Goal: Task Accomplishment & Management: Manage account settings

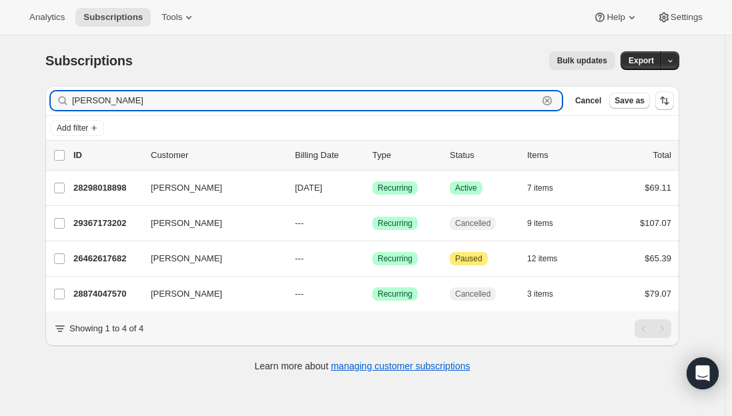
drag, startPoint x: 158, startPoint y: 102, endPoint x: 27, endPoint y: 96, distance: 131.6
click at [27, 96] on div "Subscriptions. This page is ready Subscriptions Bulk updates More actions Bulk …" at bounding box center [362, 243] width 725 height 416
paste input "niumonet@yahoo.com"
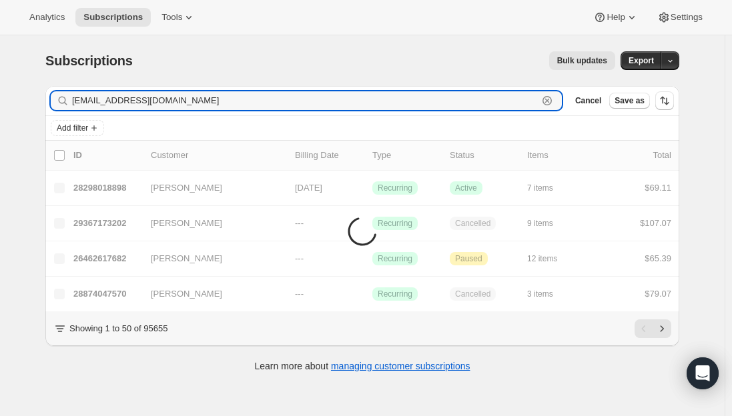
type input "niumonet@yahoo.com"
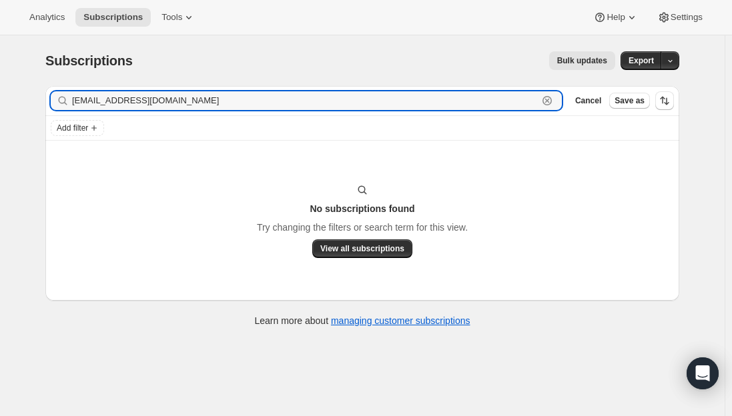
drag, startPoint x: 199, startPoint y: 97, endPoint x: 2, endPoint y: 96, distance: 197.5
click at [5, 96] on div "Subscriptions. This page is ready Subscriptions Bulk updates More actions Bulk …" at bounding box center [362, 243] width 725 height 416
paste input "niumonet@yahoo.com"
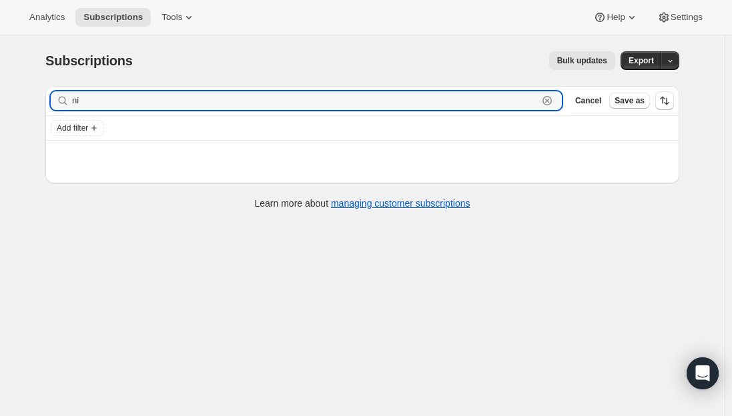
type input "n"
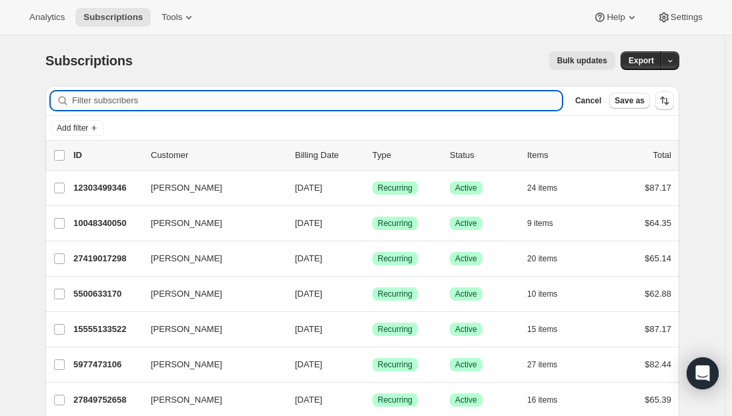
click at [157, 101] on input "Filter subscribers" at bounding box center [317, 100] width 490 height 19
paste input "Chelsea Schultz"
type input "Chelsea Schultz"
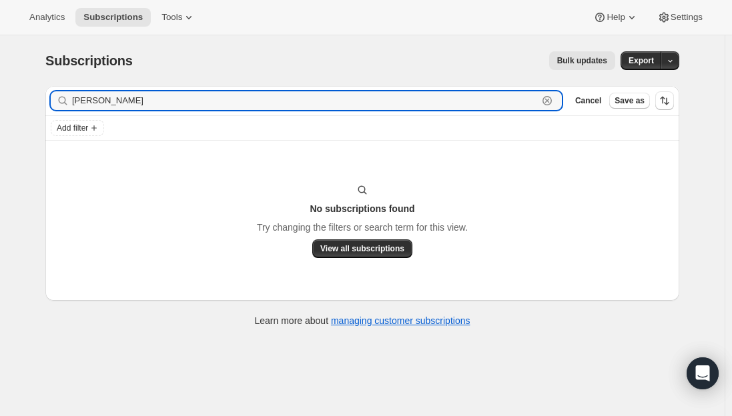
drag, startPoint x: 157, startPoint y: 101, endPoint x: 17, endPoint y: 101, distance: 140.1
click at [19, 100] on div "Subscriptions. This page is ready Subscriptions Bulk updates More actions Bulk …" at bounding box center [362, 243] width 725 height 416
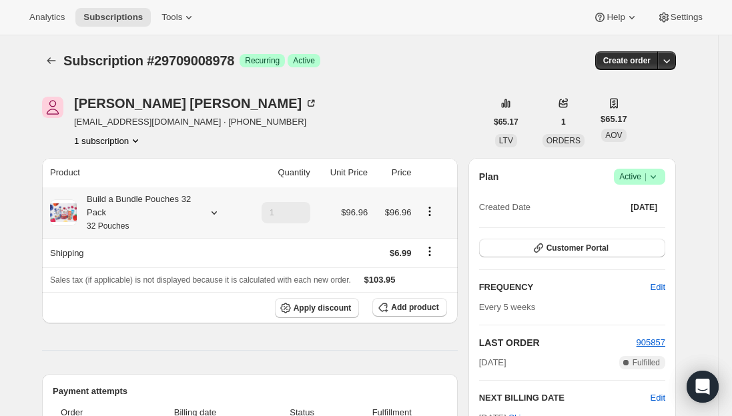
click at [135, 219] on div "Build a Bundle Pouches 32 Pack 32 Pouches" at bounding box center [137, 213] width 120 height 40
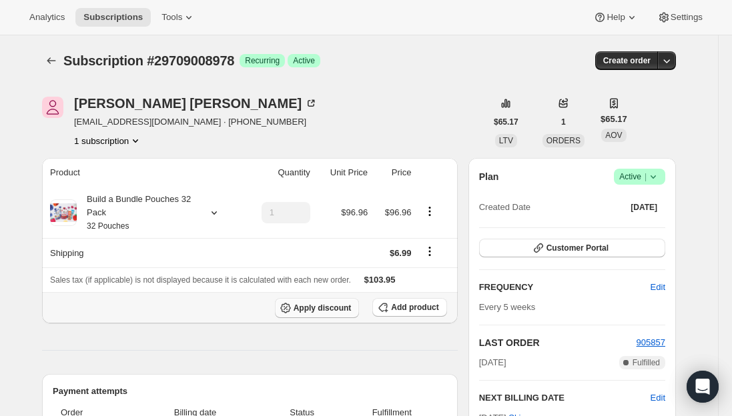
click at [330, 311] on span "Apply discount" at bounding box center [323, 308] width 58 height 11
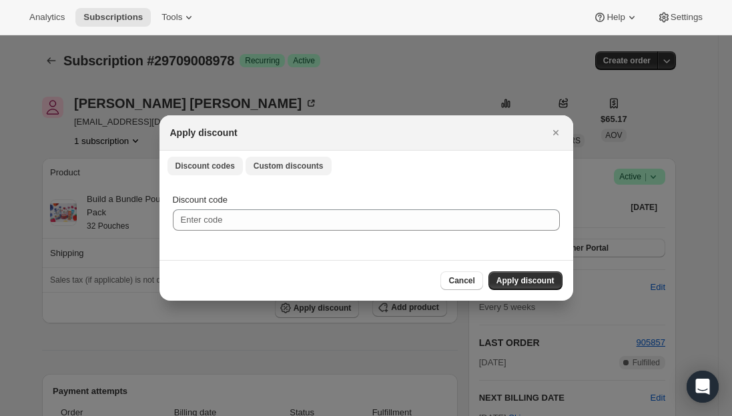
click at [292, 169] on span "Custom discounts" at bounding box center [289, 166] width 70 height 11
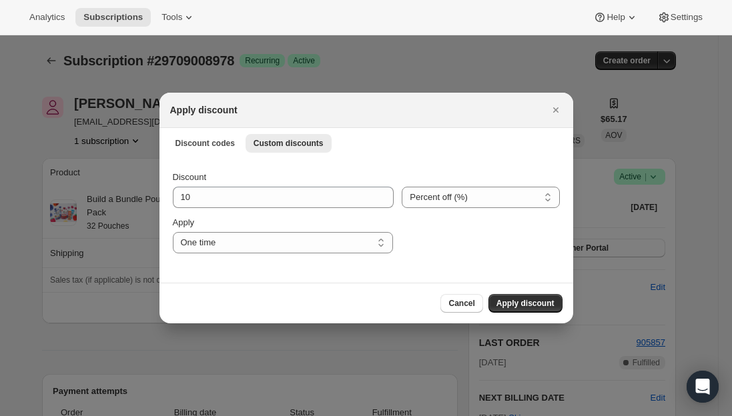
click at [526, 308] on span "Apply discount" at bounding box center [525, 303] width 58 height 11
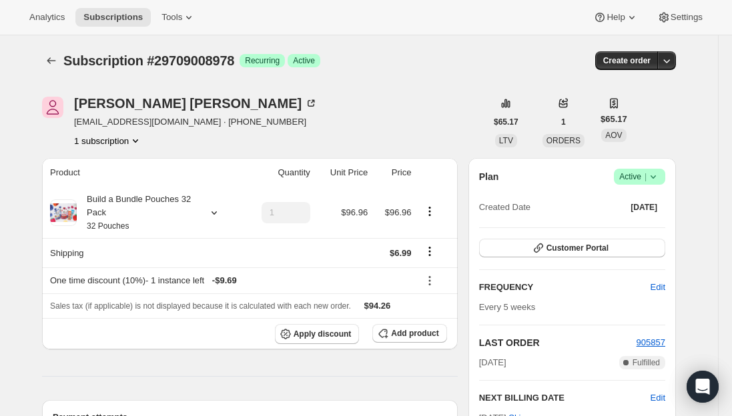
click at [109, 15] on span "Subscriptions" at bounding box center [112, 17] width 59 height 11
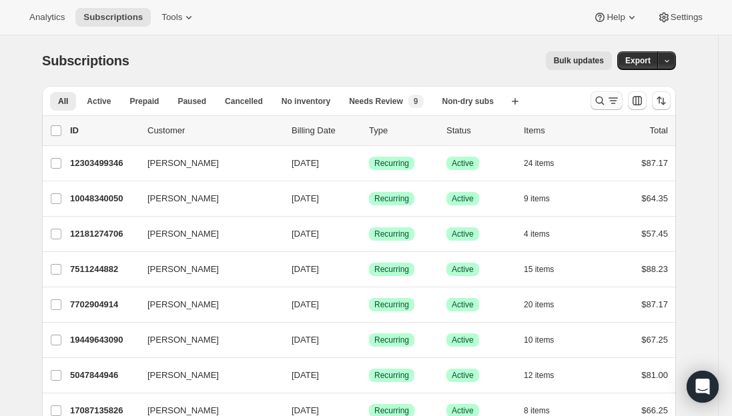
click at [614, 95] on icon "Search and filter results" at bounding box center [612, 100] width 13 height 13
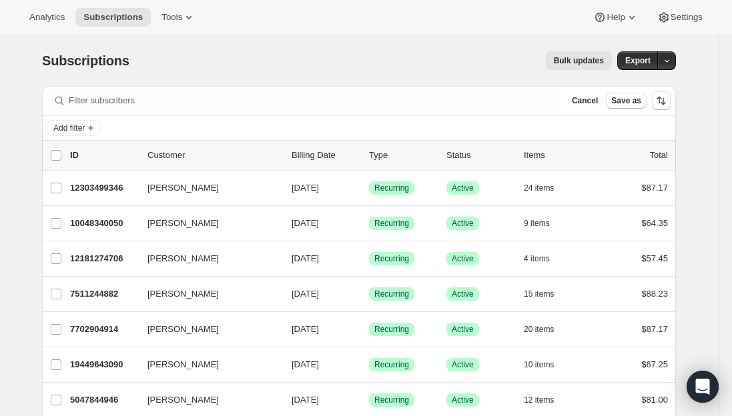
click at [276, 91] on div "Filter subscribers Cancel Save as" at bounding box center [359, 100] width 634 height 29
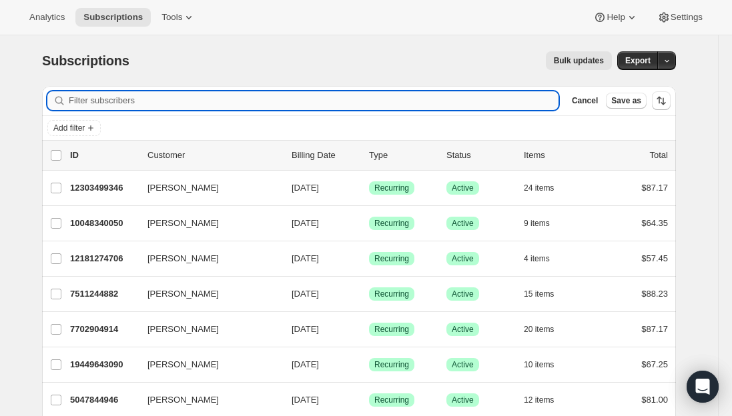
click at [274, 102] on input "Filter subscribers" at bounding box center [314, 100] width 490 height 19
paste input "[EMAIL_ADDRESS][PERSON_NAME][DOMAIN_NAME]"
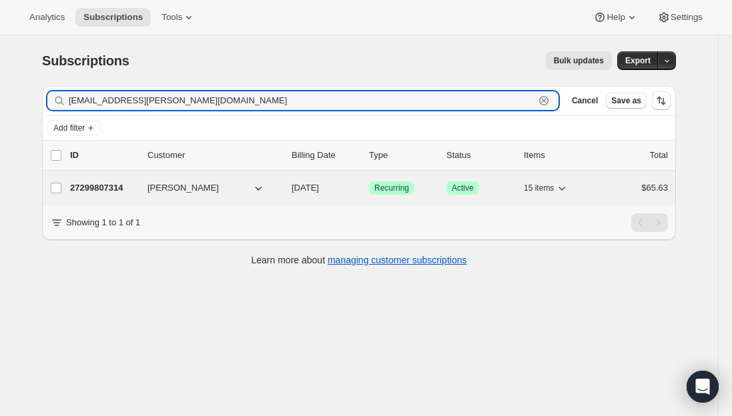
type input "[EMAIL_ADDRESS][PERSON_NAME][DOMAIN_NAME]"
click at [99, 189] on p "27299807314" at bounding box center [103, 187] width 67 height 13
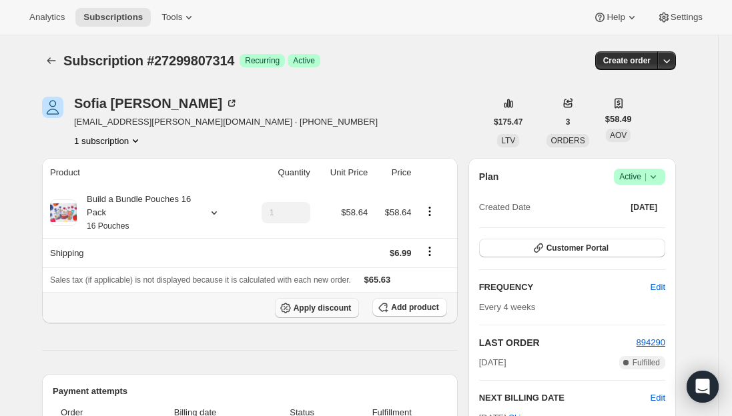
click at [332, 303] on span "Apply discount" at bounding box center [323, 308] width 58 height 11
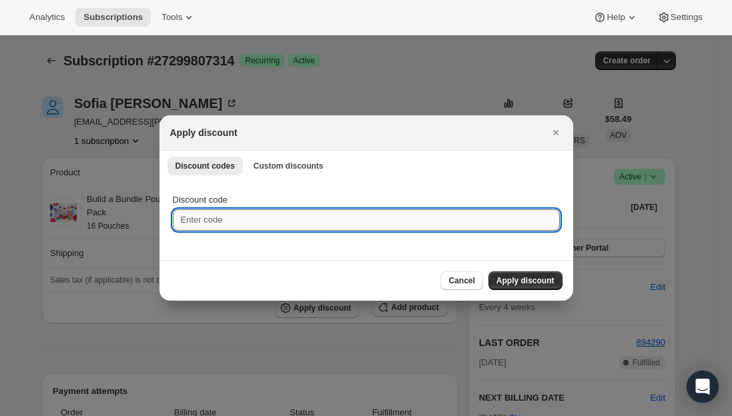
click at [206, 218] on input "Discount code" at bounding box center [366, 220] width 387 height 21
type input "NEXTBOX25"
click at [546, 286] on span "Apply discount" at bounding box center [525, 281] width 58 height 11
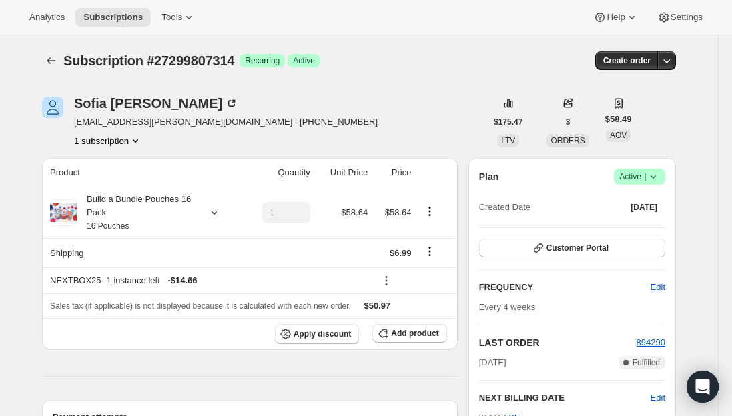
drag, startPoint x: 122, startPoint y: 14, endPoint x: 103, endPoint y: 2, distance: 22.8
click at [122, 14] on span "Subscriptions" at bounding box center [112, 17] width 59 height 11
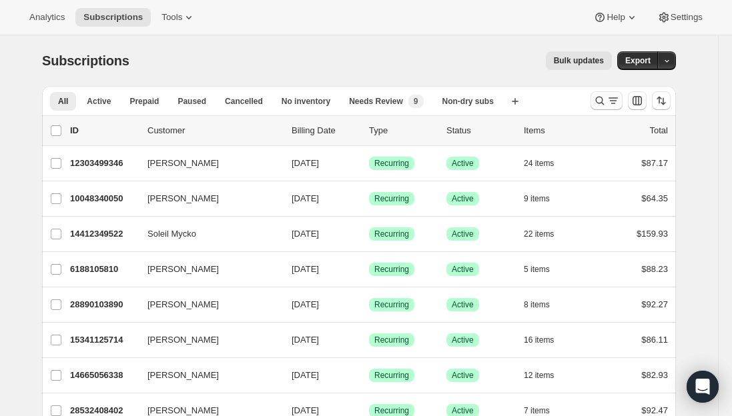
click at [613, 104] on icon "Search and filter results" at bounding box center [612, 100] width 13 height 13
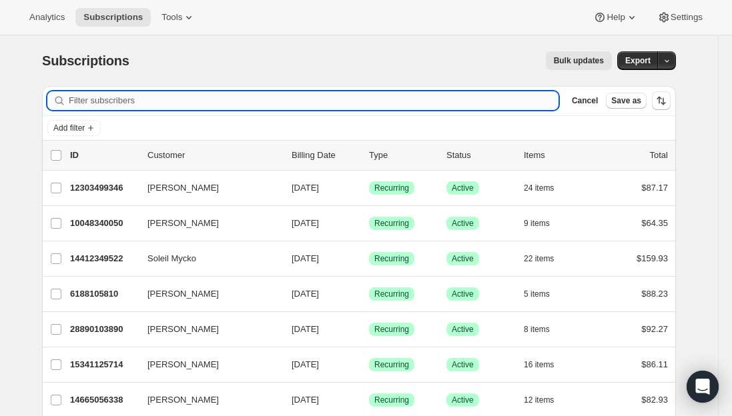
click at [243, 101] on input "Filter subscribers" at bounding box center [314, 100] width 490 height 19
paste input "[PERSON_NAME][EMAIL_ADDRESS][PERSON_NAME][DOMAIN_NAME]"
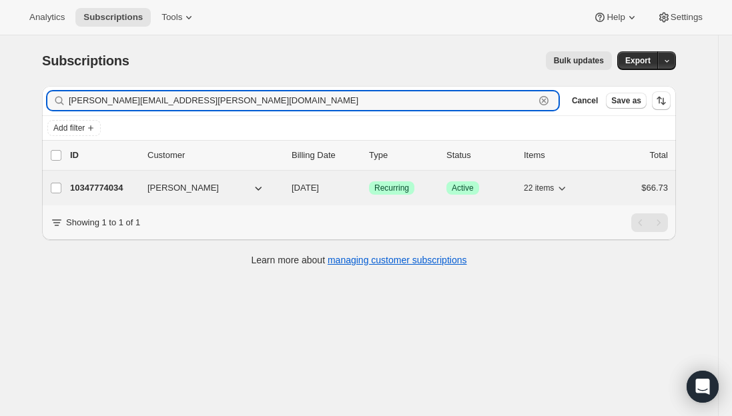
type input "[PERSON_NAME][EMAIL_ADDRESS][PERSON_NAME][DOMAIN_NAME]"
click at [109, 187] on p "10347774034" at bounding box center [103, 187] width 67 height 13
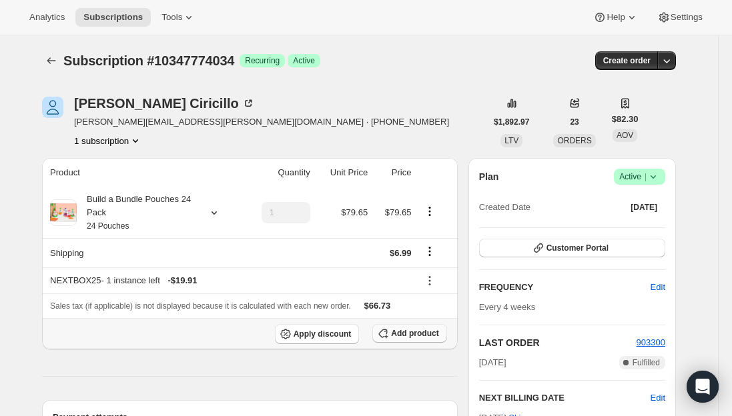
drag, startPoint x: 399, startPoint y: 337, endPoint x: 408, endPoint y: 321, distance: 18.2
click at [400, 336] on span "Add product" at bounding box center [414, 333] width 47 height 11
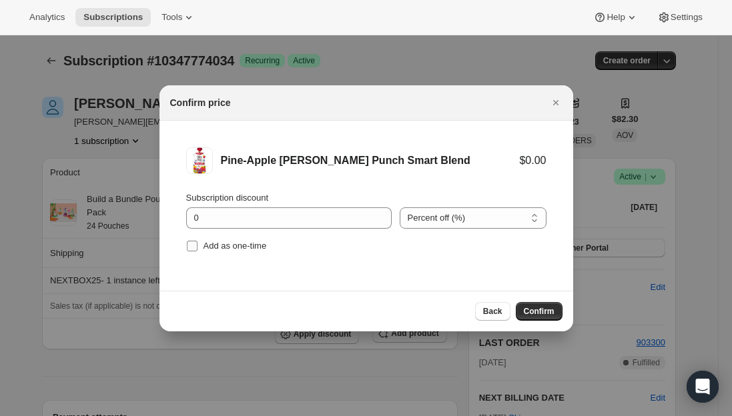
click at [195, 245] on input "Add as one-time" at bounding box center [192, 246] width 11 height 11
checkbox input "true"
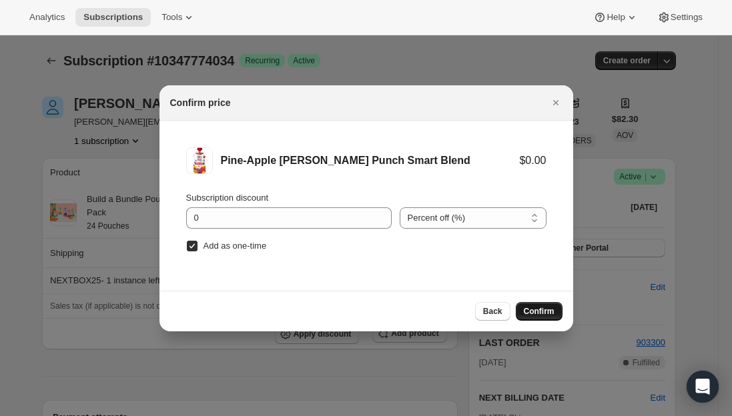
click at [543, 318] on button "Confirm" at bounding box center [539, 311] width 47 height 19
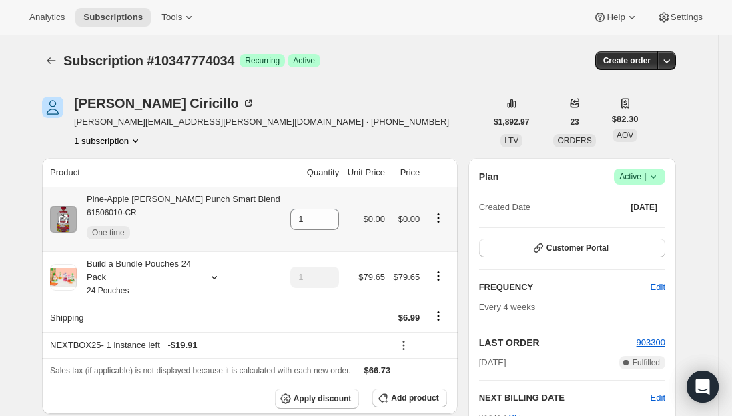
click at [180, 199] on div "Pine-Apple [PERSON_NAME] Punch Smart Blend 61506010-CR One time" at bounding box center [178, 219] width 203 height 53
copy div "Pine-Apple [PERSON_NAME] Punch Smart Blend"
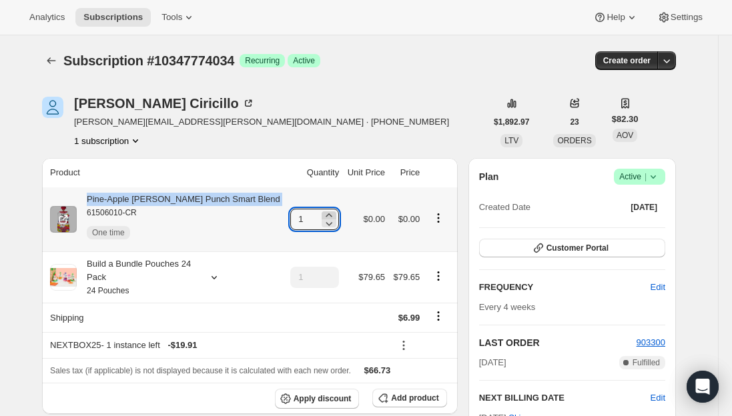
click at [322, 214] on icon at bounding box center [328, 215] width 13 height 13
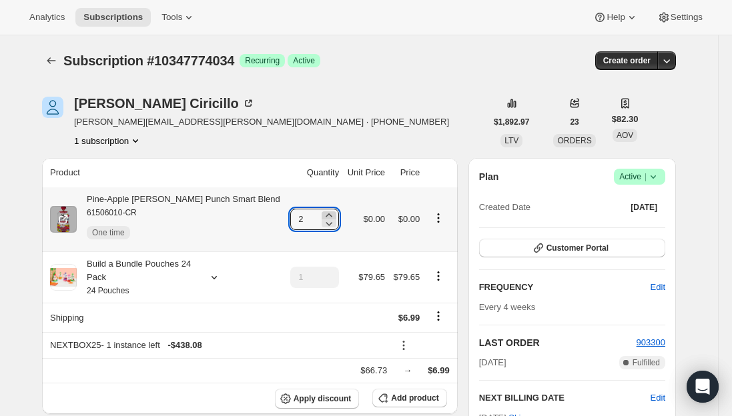
click at [322, 214] on icon at bounding box center [328, 215] width 13 height 13
type input "3"
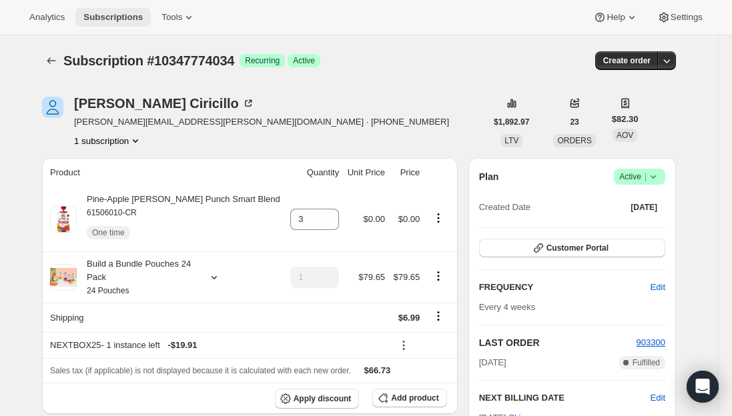
click at [112, 15] on span "Subscriptions" at bounding box center [112, 17] width 59 height 11
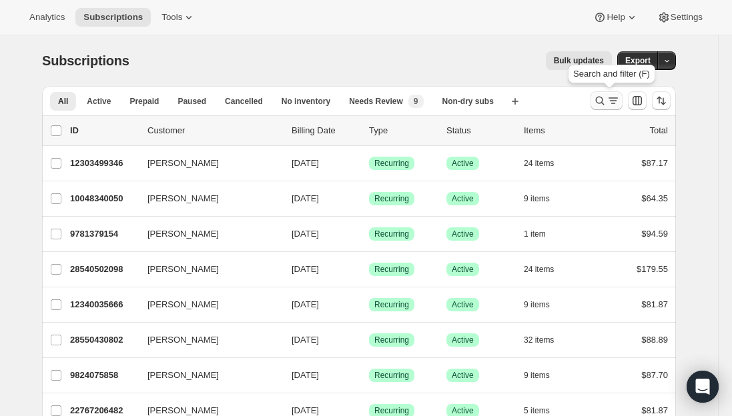
click at [606, 102] on icon "Search and filter results" at bounding box center [599, 100] width 13 height 13
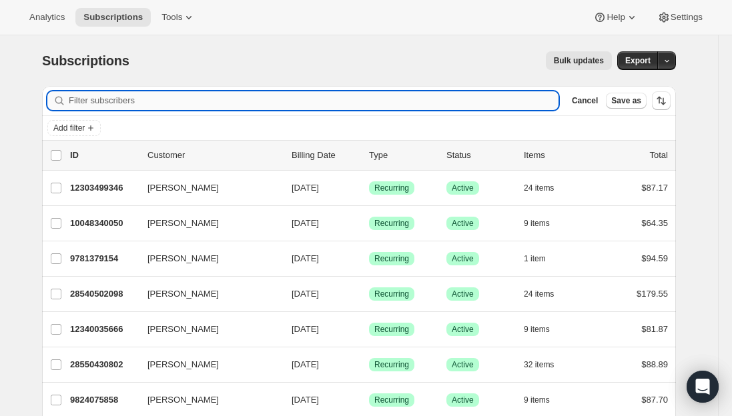
click at [324, 101] on input "Filter subscribers" at bounding box center [314, 100] width 490 height 19
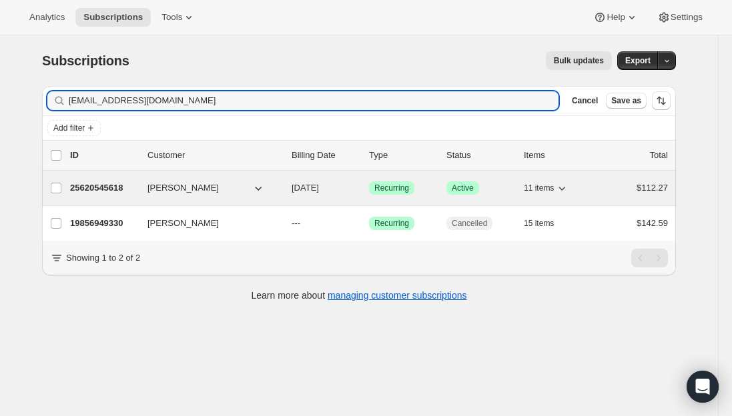
type input "[EMAIL_ADDRESS][DOMAIN_NAME]"
click at [103, 185] on p "25620545618" at bounding box center [103, 187] width 67 height 13
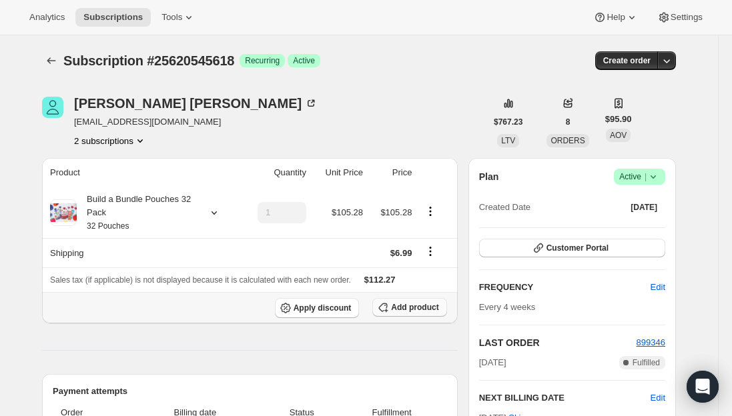
click at [406, 315] on button "Add product" at bounding box center [409, 307] width 74 height 19
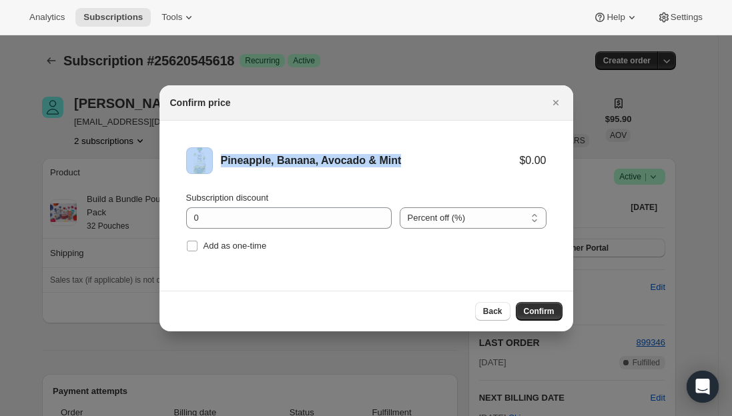
drag, startPoint x: 410, startPoint y: 161, endPoint x: 246, endPoint y: 161, distance: 163.5
click at [210, 153] on div "Pineapple, Banana, Avocado & Mint $0.00" at bounding box center [366, 160] width 360 height 27
copy div "Pineapple, Banana, Avocado & Mint"
click at [193, 249] on input "Add as one-time" at bounding box center [192, 246] width 11 height 11
checkbox input "true"
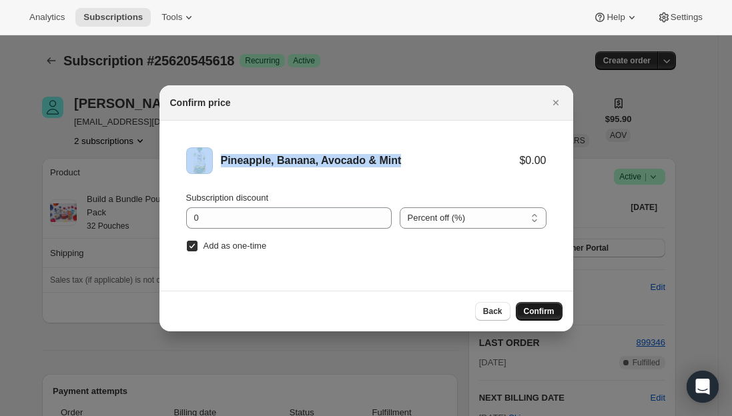
click at [540, 314] on span "Confirm" at bounding box center [539, 311] width 31 height 11
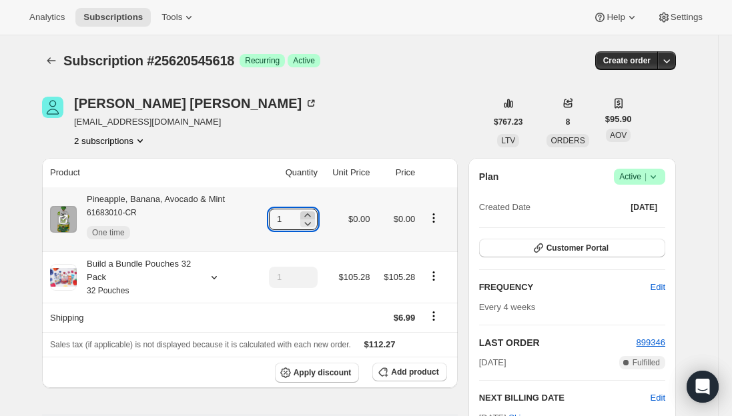
click at [312, 216] on icon at bounding box center [307, 215] width 13 height 13
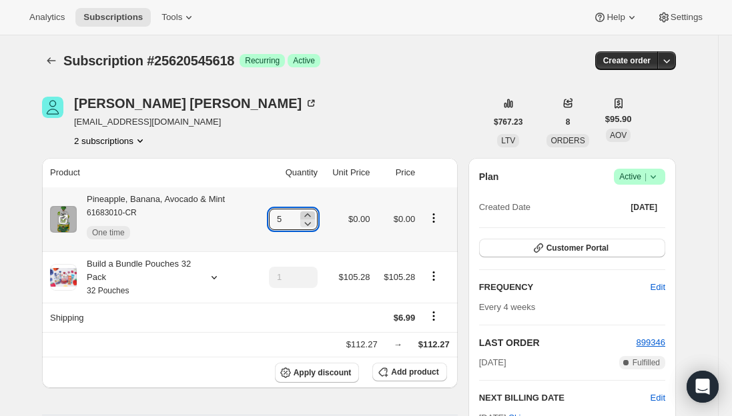
type input "6"
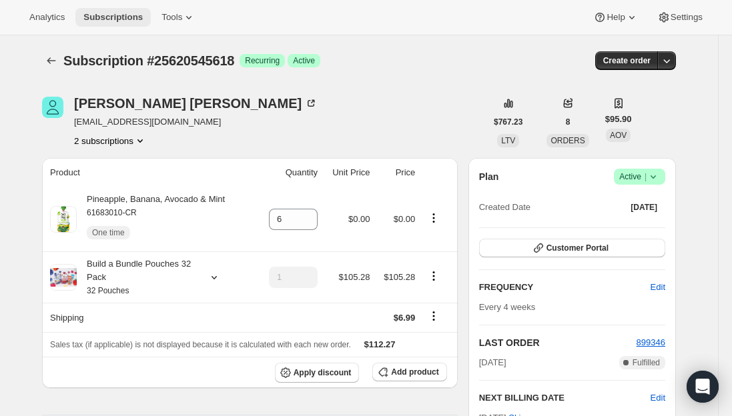
click at [118, 19] on span "Subscriptions" at bounding box center [112, 17] width 59 height 11
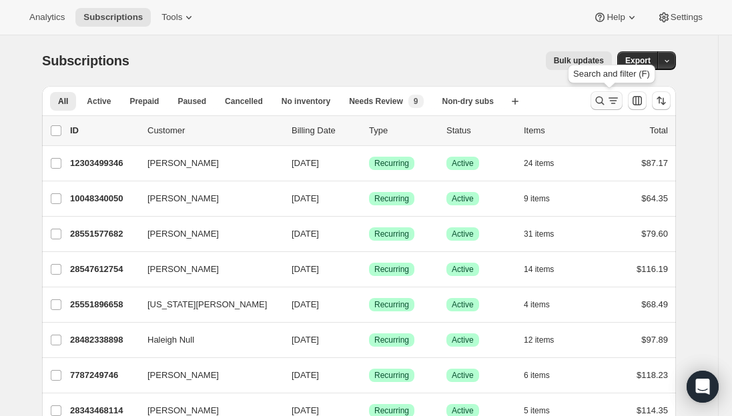
click at [612, 107] on icon "Search and filter results" at bounding box center [612, 100] width 13 height 13
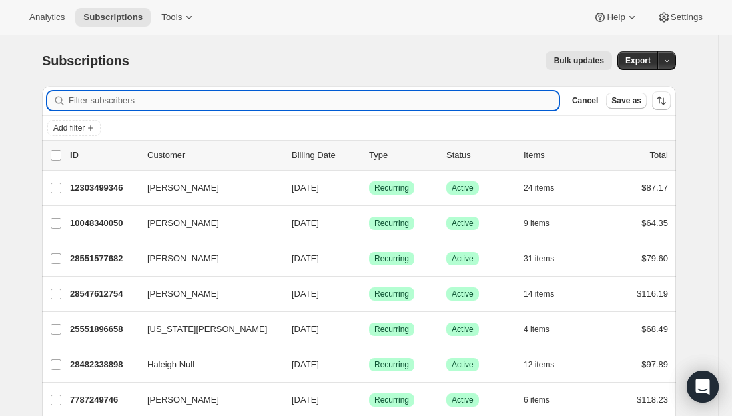
click at [408, 107] on input "Filter subscribers" at bounding box center [314, 100] width 490 height 19
paste input "[EMAIL_ADDRESS][DOMAIN_NAME]"
type input "[EMAIL_ADDRESS][DOMAIN_NAME]"
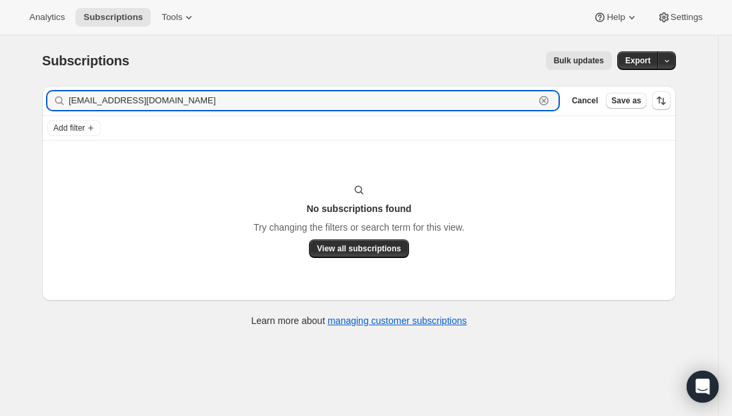
drag, startPoint x: 176, startPoint y: 106, endPoint x: 30, endPoint y: 98, distance: 146.3
click at [31, 98] on div "Subscriptions. This page is ready Subscriptions Bulk updates More actions Bulk …" at bounding box center [359, 188] width 666 height 306
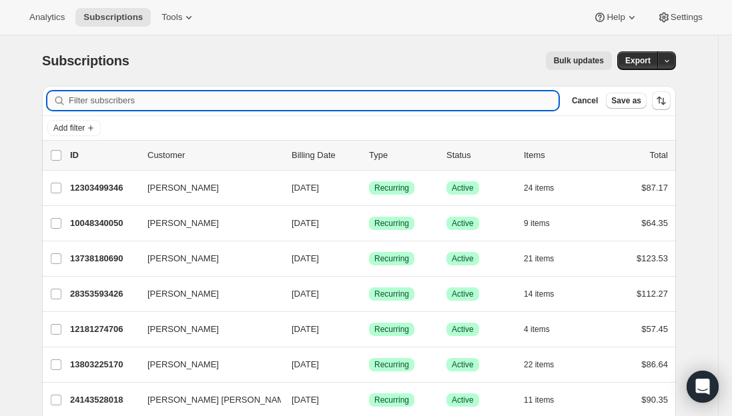
click at [171, 109] on input "Filter subscribers" at bounding box center [314, 100] width 490 height 19
paste input "[EMAIL_ADDRESS][DOMAIN_NAME]"
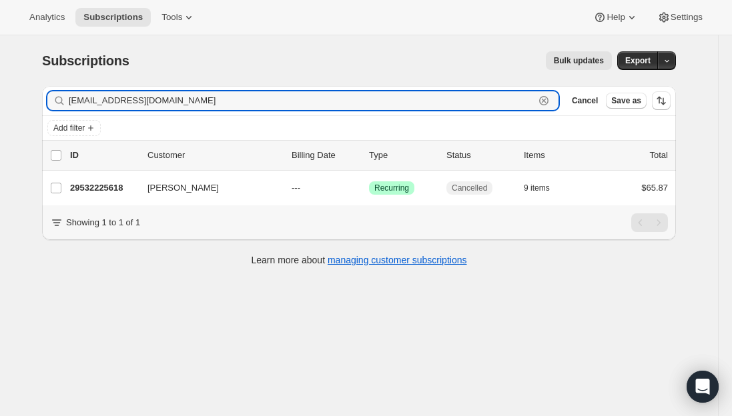
type input "[EMAIL_ADDRESS][DOMAIN_NAME]"
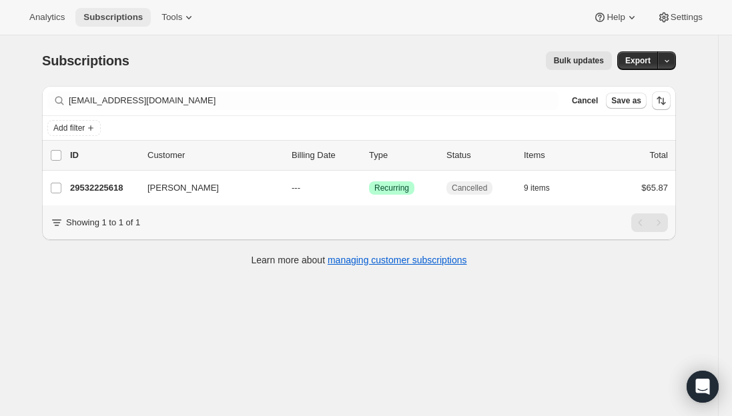
click at [101, 21] on span "Subscriptions" at bounding box center [112, 17] width 59 height 11
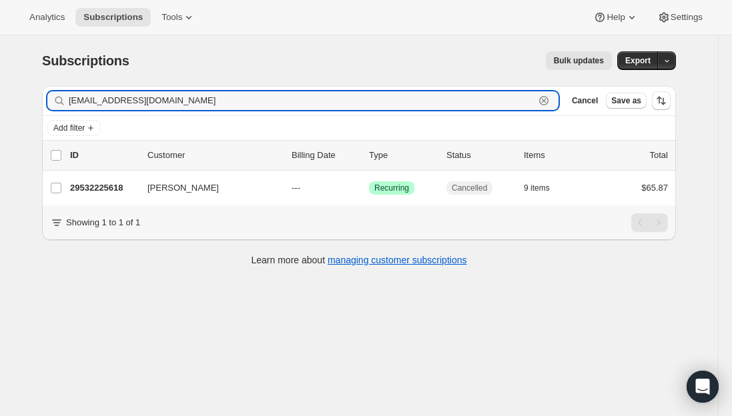
drag, startPoint x: 201, startPoint y: 101, endPoint x: -17, endPoint y: 109, distance: 218.3
click at [0, 109] on html "Analytics Subscriptions Tools Help Settings Skip to content Subscriptions. This…" at bounding box center [366, 208] width 732 height 416
paste input "[PERSON_NAME][EMAIL_ADDRESS][PERSON_NAME][DOMAIN_NAME]"
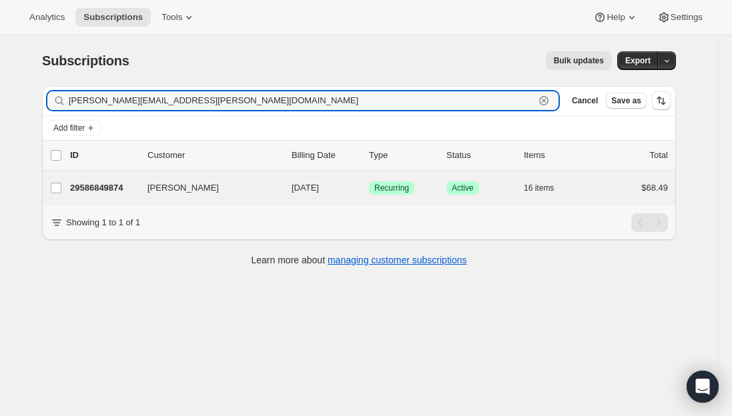
type input "[PERSON_NAME][EMAIL_ADDRESS][PERSON_NAME][DOMAIN_NAME]"
click at [99, 184] on p "29586849874" at bounding box center [103, 187] width 67 height 13
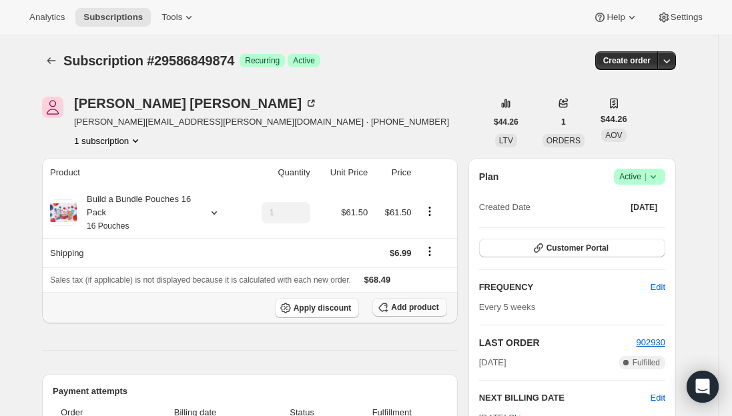
click at [414, 309] on span "Add product" at bounding box center [414, 307] width 47 height 11
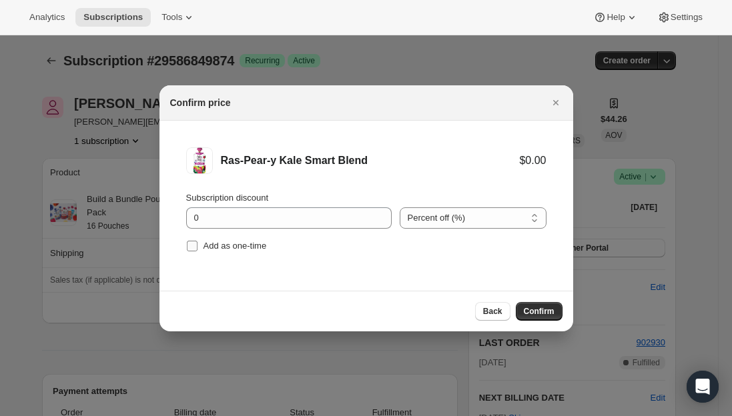
click at [197, 248] on span ":r329:" at bounding box center [192, 246] width 12 height 12
click at [197, 248] on input "Add as one-time" at bounding box center [192, 246] width 11 height 11
checkbox input "true"
click at [526, 312] on span "Confirm" at bounding box center [539, 311] width 31 height 11
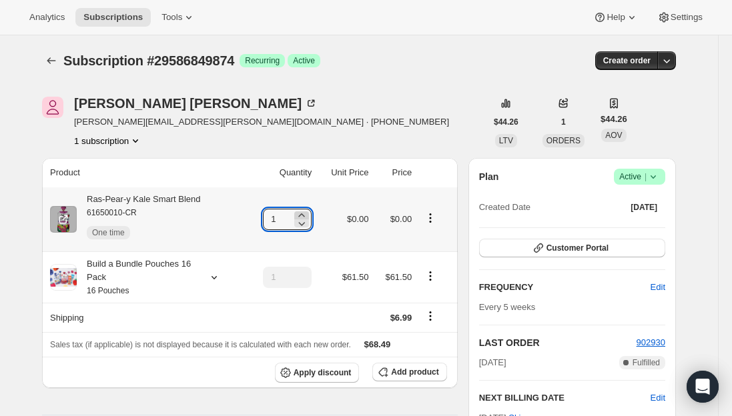
click at [306, 213] on icon at bounding box center [301, 215] width 13 height 13
type input "3"
click at [183, 201] on div "Ras-Pear-y Kale Smart Blend 61650010-CR One time" at bounding box center [139, 219] width 124 height 53
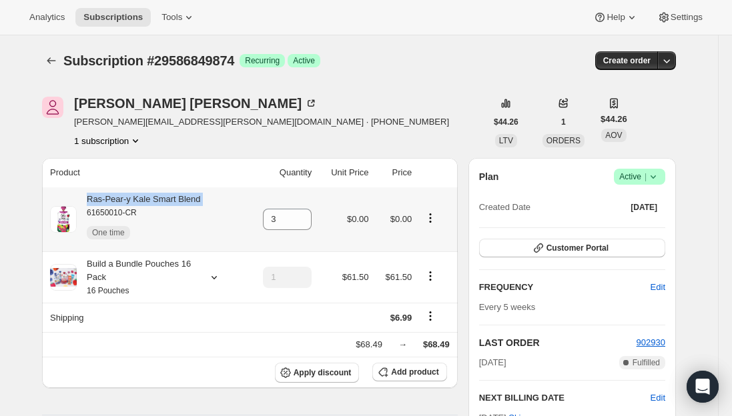
click at [183, 201] on div "Ras-Pear-y Kale Smart Blend 61650010-CR One time" at bounding box center [139, 219] width 124 height 53
copy div "Ras-Pear-y Kale Smart Blend"
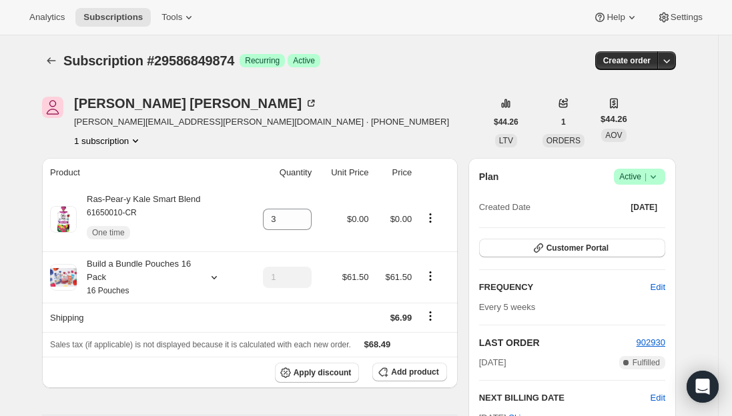
drag, startPoint x: 106, startPoint y: 17, endPoint x: 91, endPoint y: 4, distance: 19.4
click at [106, 17] on span "Subscriptions" at bounding box center [112, 17] width 59 height 11
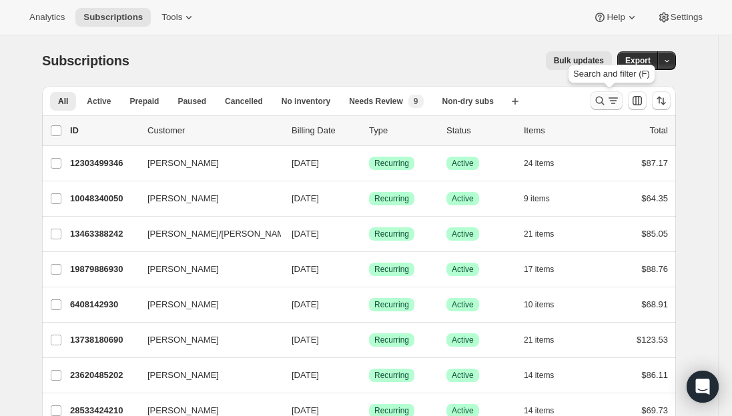
click at [602, 97] on icon "Search and filter results" at bounding box center [599, 100] width 13 height 13
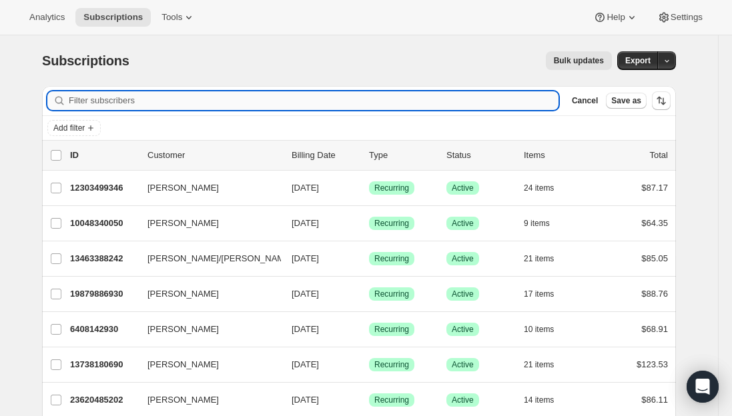
click at [263, 103] on input "Filter subscribers" at bounding box center [314, 100] width 490 height 19
paste input "[EMAIL_ADDRESS][DOMAIN_NAME]"
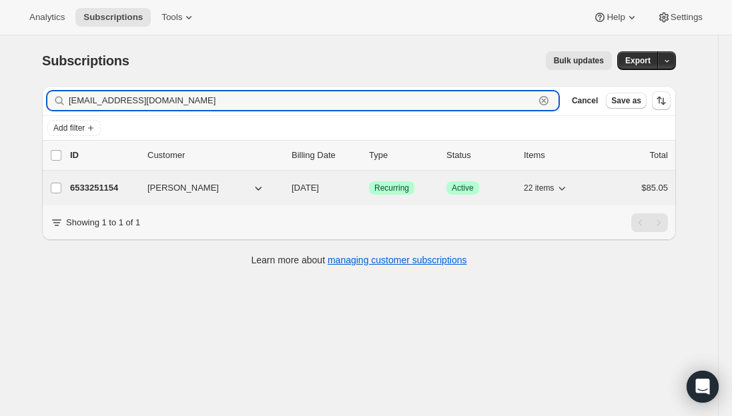
type input "[EMAIL_ADDRESS][DOMAIN_NAME]"
click at [108, 190] on p "6533251154" at bounding box center [103, 187] width 67 height 13
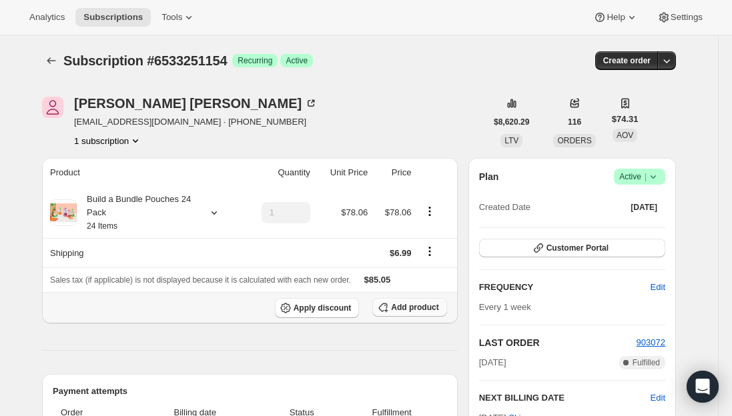
click at [397, 305] on span "Add product" at bounding box center [414, 307] width 47 height 11
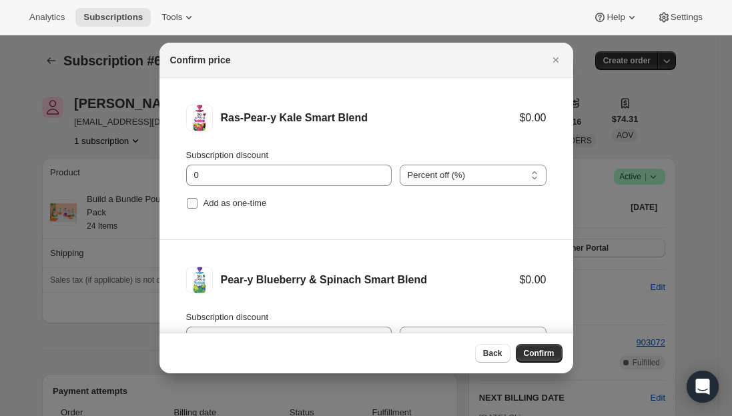
click at [190, 204] on input "Add as one-time" at bounding box center [192, 203] width 11 height 11
checkbox input "true"
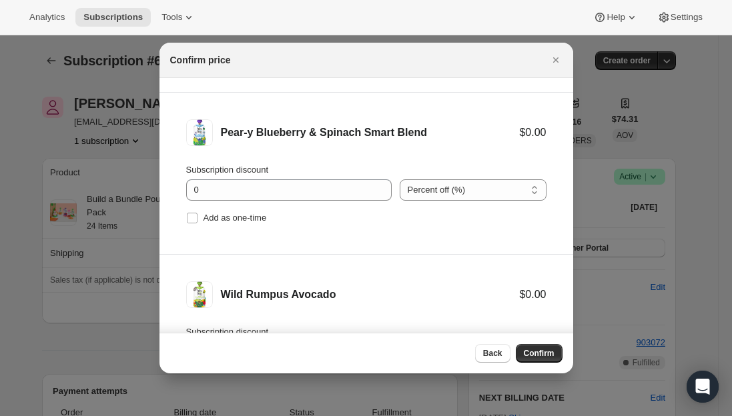
scroll to position [200, 0]
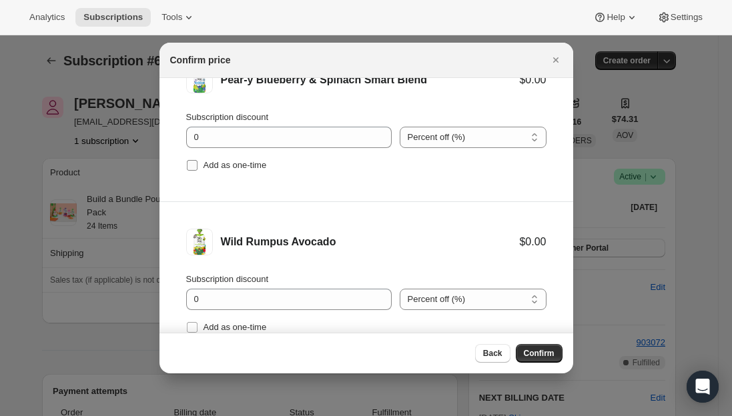
click at [198, 171] on label "Add as one-time" at bounding box center [226, 165] width 81 height 19
click at [197, 171] on input "Add as one-time" at bounding box center [192, 165] width 11 height 11
checkbox input "true"
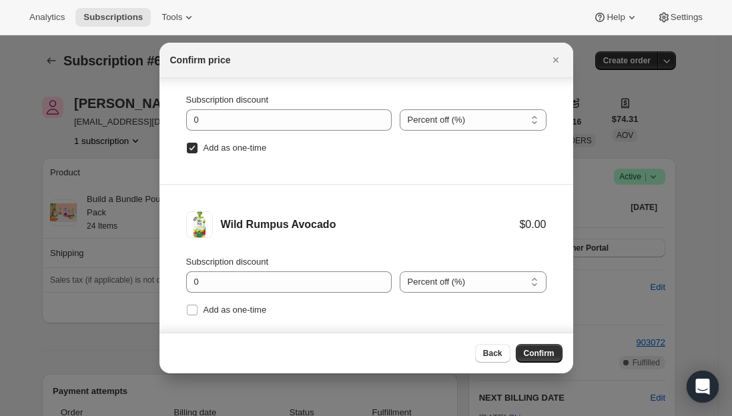
scroll to position [22, 0]
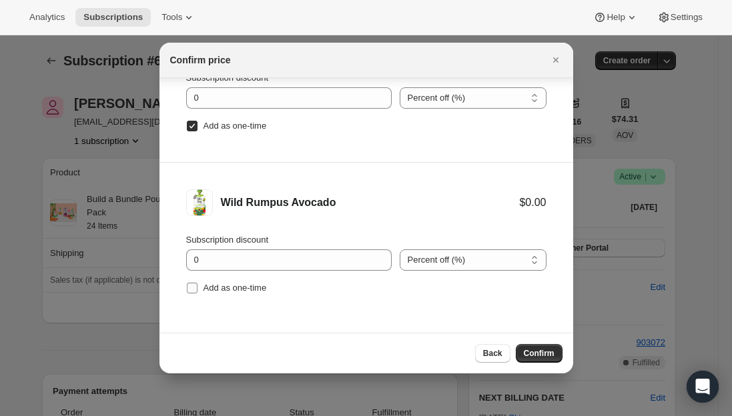
click at [191, 291] on input "Add as one-time" at bounding box center [192, 288] width 11 height 11
checkbox input "true"
click at [528, 353] on span "Confirm" at bounding box center [539, 353] width 31 height 11
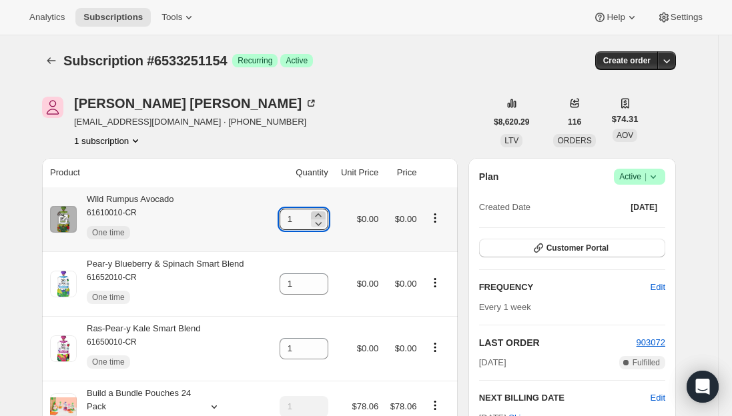
click at [322, 213] on icon at bounding box center [318, 215] width 13 height 13
type input "2"
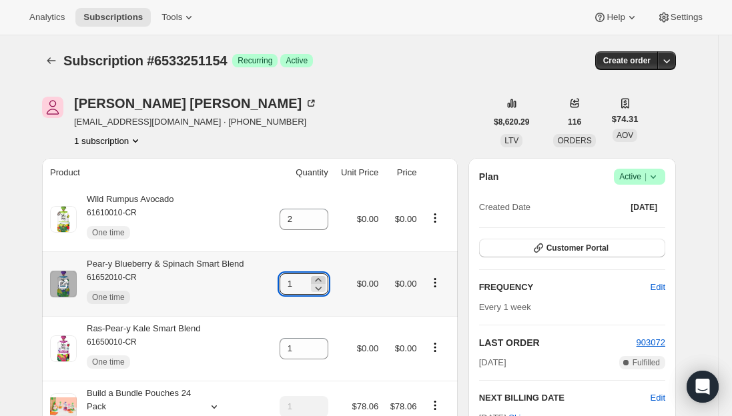
click at [322, 276] on icon at bounding box center [318, 280] width 13 height 13
type input "2"
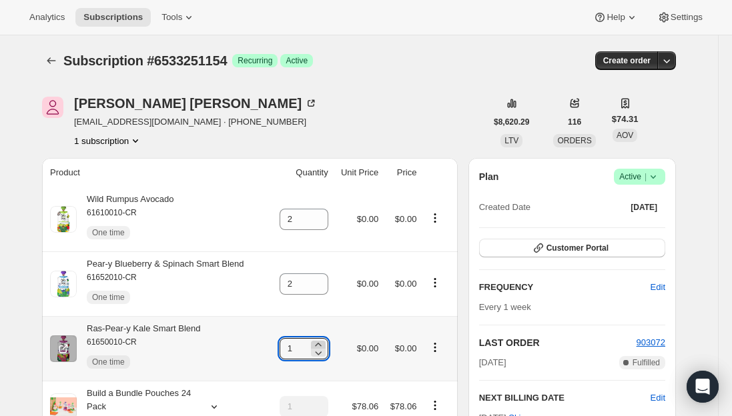
click at [324, 342] on icon at bounding box center [318, 344] width 13 height 13
type input "2"
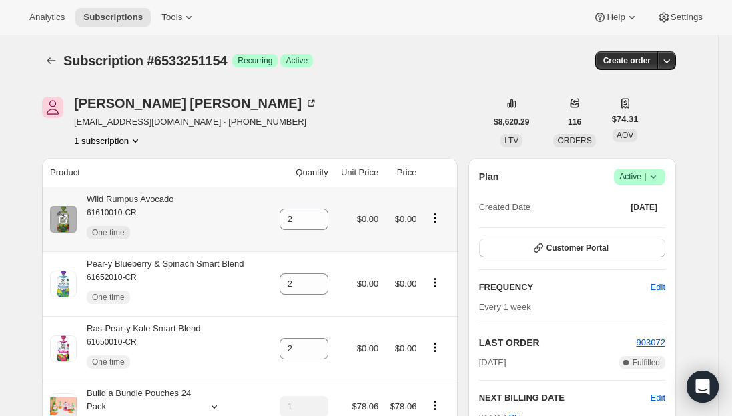
click at [160, 201] on div "Wild Rumpus Avocado 61610010-CR One time" at bounding box center [125, 219] width 97 height 53
copy div "Wild Rumpus Avocado"
click at [232, 264] on div "Pear-y Blueberry & Spinach Smart Blend 61652010-CR One time" at bounding box center [160, 284] width 167 height 53
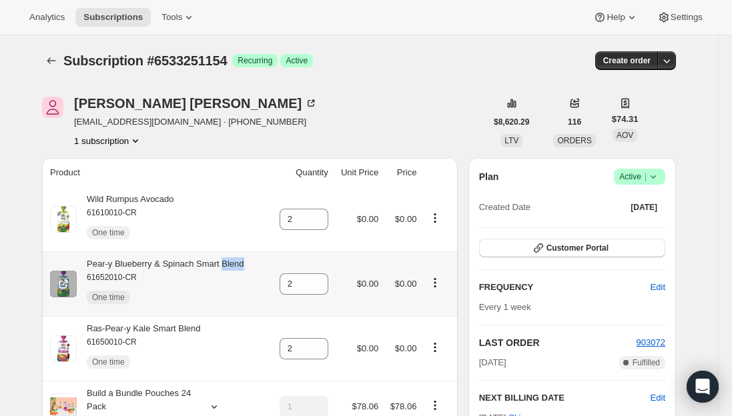
click at [232, 264] on div "Pear-y Blueberry & Spinach Smart Blend 61652010-CR One time" at bounding box center [160, 284] width 167 height 53
copy div "Pear-y Blueberry & Spinach Smart Blend"
click at [191, 329] on div "Ras-Pear-y Kale Smart Blend 61650010-CR One time" at bounding box center [139, 348] width 124 height 53
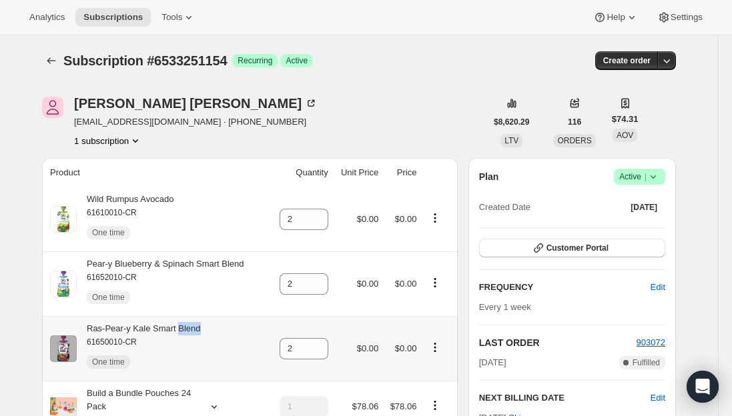
click at [191, 329] on div "Ras-Pear-y Kale Smart Blend 61650010-CR One time" at bounding box center [139, 348] width 124 height 53
copy div "Ras-Pear-y Kale Smart Blend"
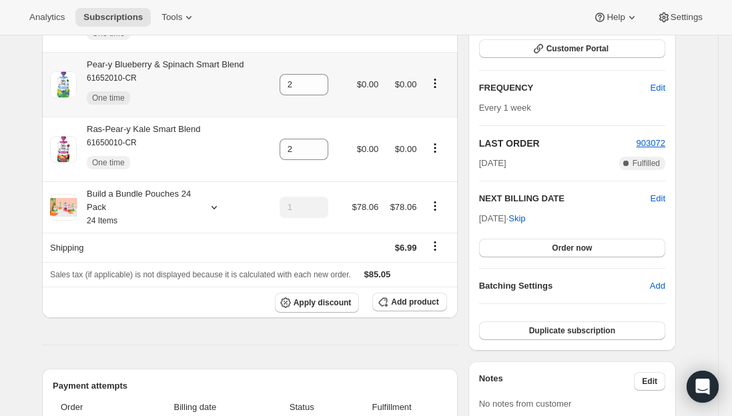
scroll to position [200, 0]
click at [413, 303] on span "Add product" at bounding box center [414, 301] width 47 height 11
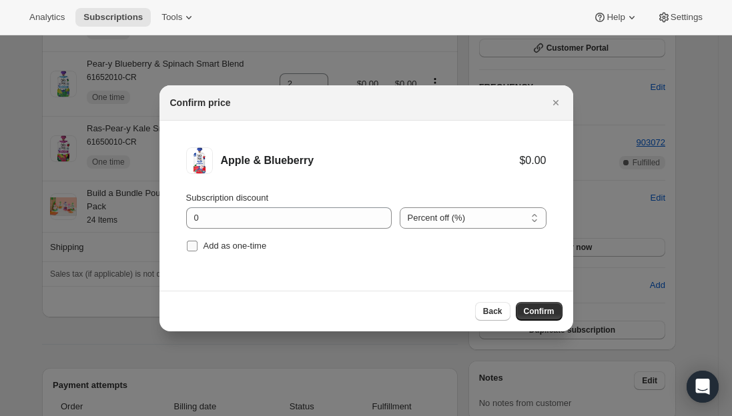
click at [196, 248] on input "Add as one-time" at bounding box center [192, 246] width 11 height 11
checkbox input "true"
click at [530, 308] on span "Confirm" at bounding box center [539, 311] width 31 height 11
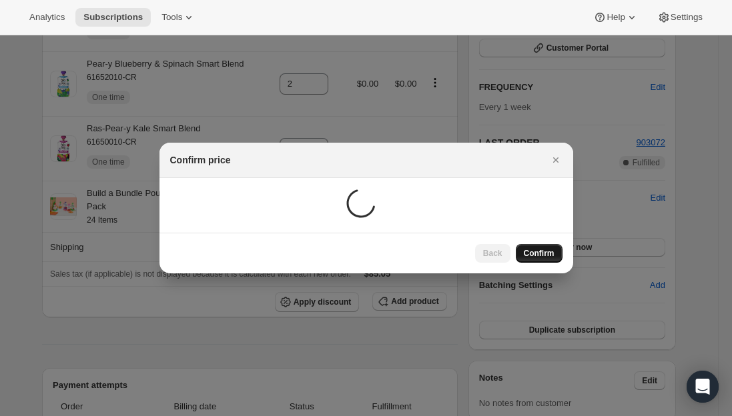
scroll to position [187, 0]
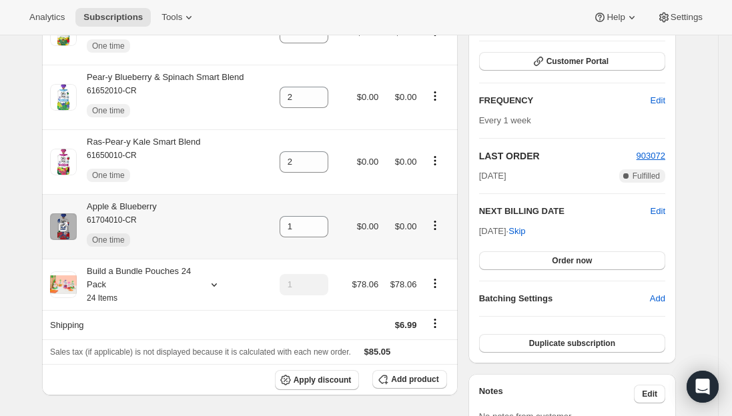
click at [147, 208] on div "Apple & Blueberry 61704010-CR One time" at bounding box center [117, 226] width 80 height 53
drag, startPoint x: 147, startPoint y: 208, endPoint x: 133, endPoint y: 204, distance: 14.6
click at [133, 204] on div "Apple & Blueberry 61704010-CR One time" at bounding box center [117, 226] width 80 height 53
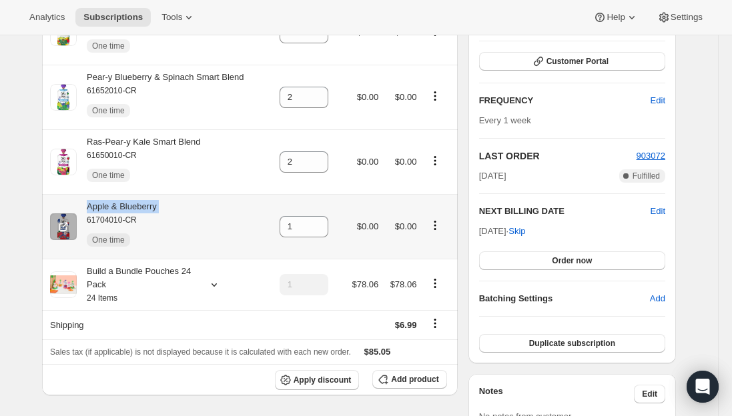
click at [133, 204] on div "Apple & Blueberry 61704010-CR One time" at bounding box center [117, 226] width 80 height 53
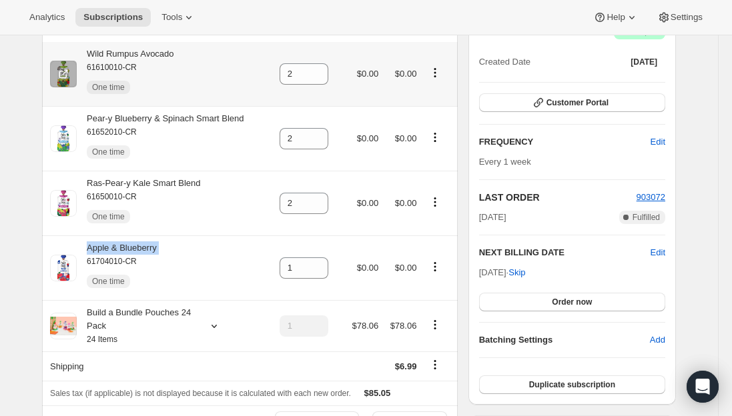
scroll to position [0, 0]
